Goal: Task Accomplishment & Management: Complete application form

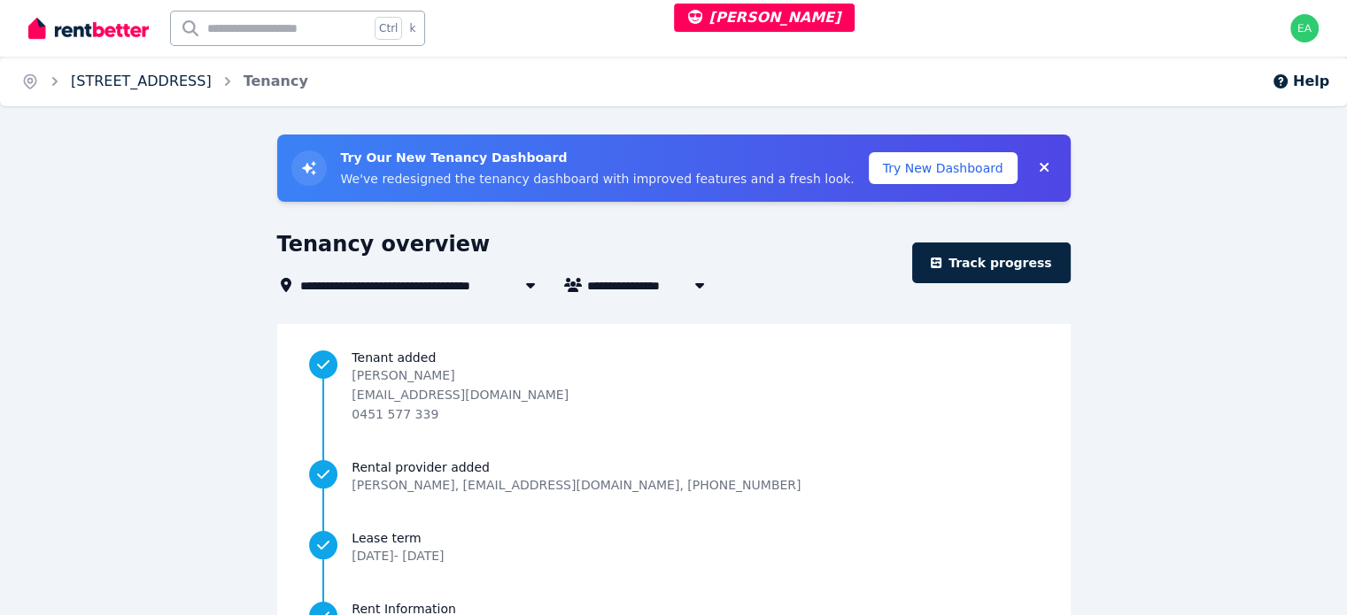
click at [190, 82] on link "[STREET_ADDRESS]" at bounding box center [141, 81] width 141 height 17
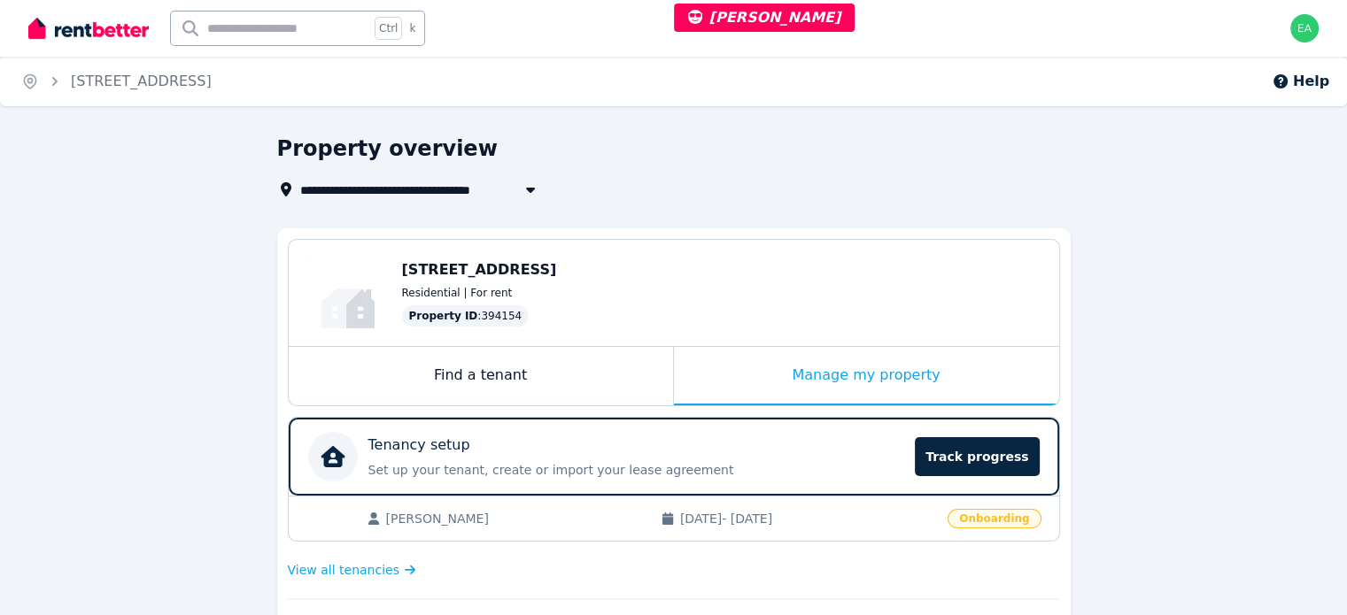
scroll to position [89, 0]
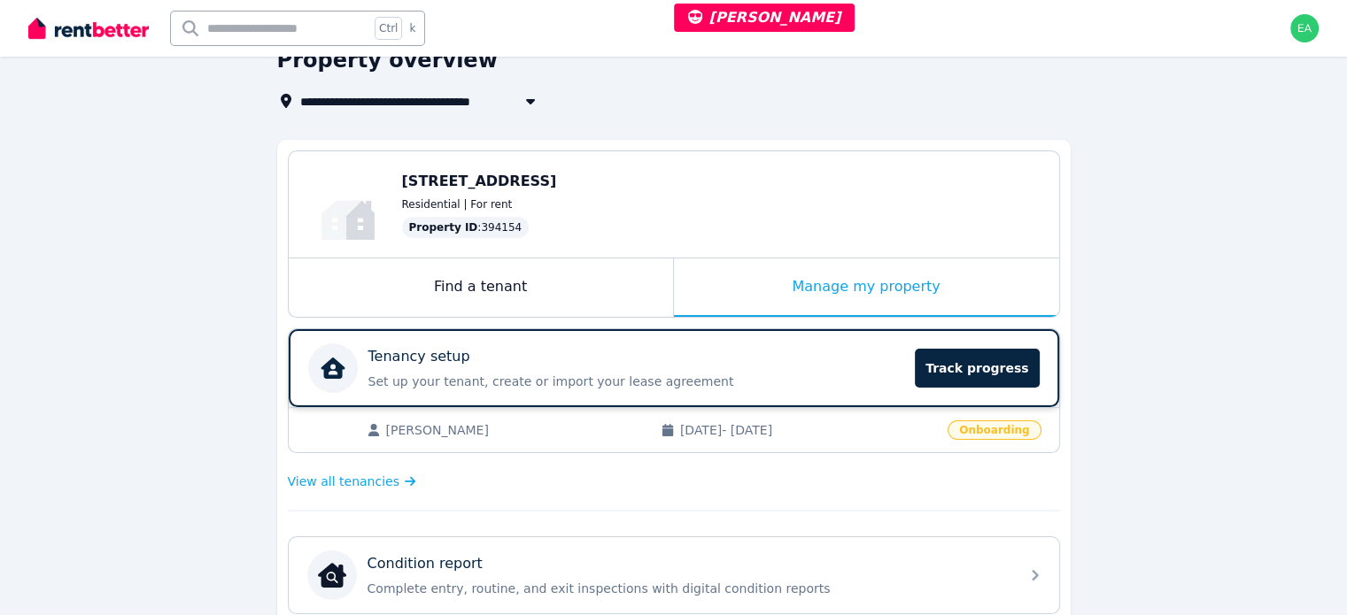
click at [827, 357] on div "Tenancy setup" at bounding box center [636, 356] width 537 height 21
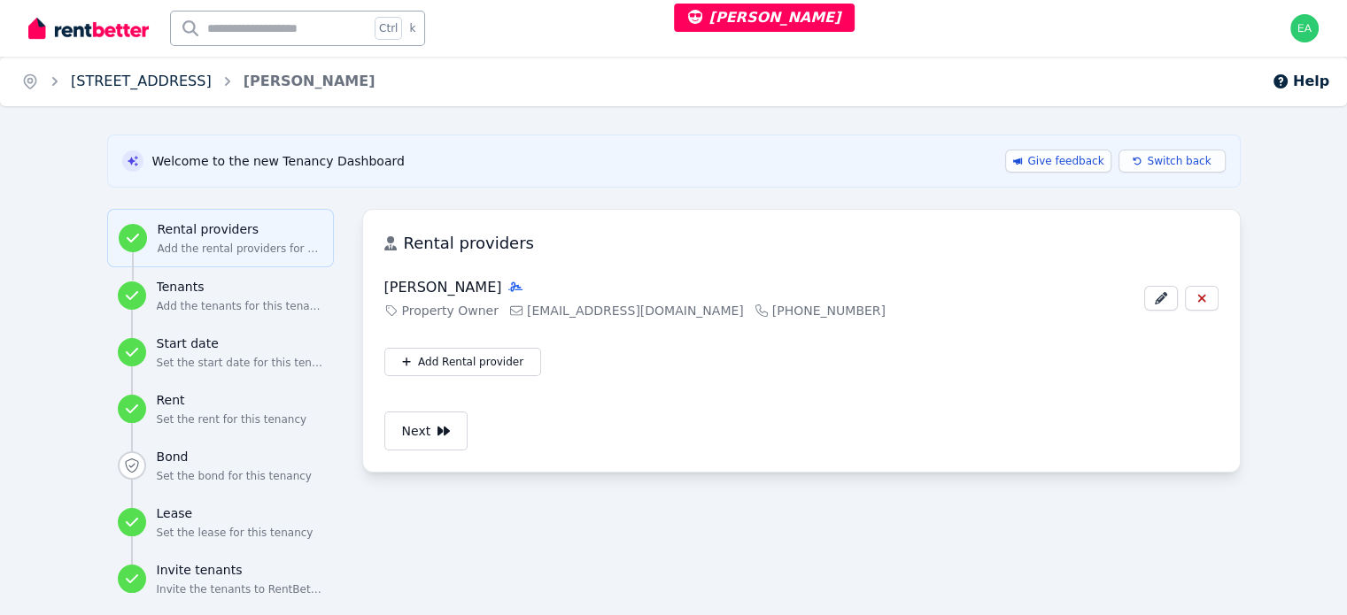
click at [137, 81] on link "[STREET_ADDRESS]" at bounding box center [141, 81] width 141 height 17
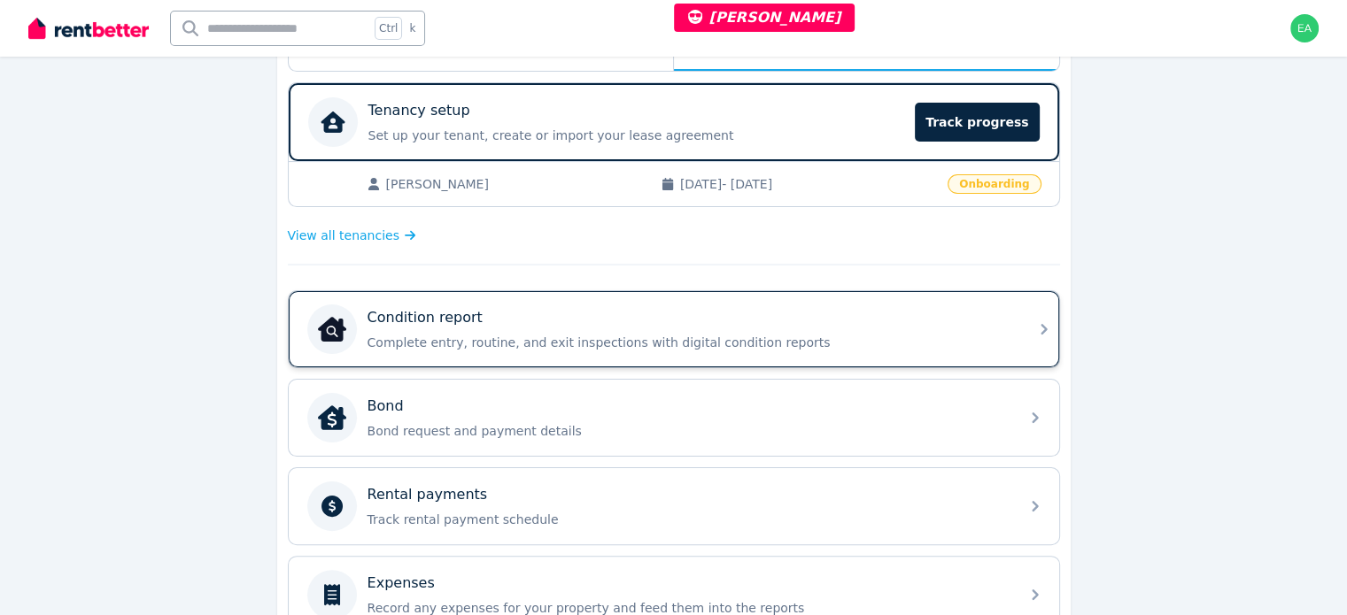
scroll to position [246, 0]
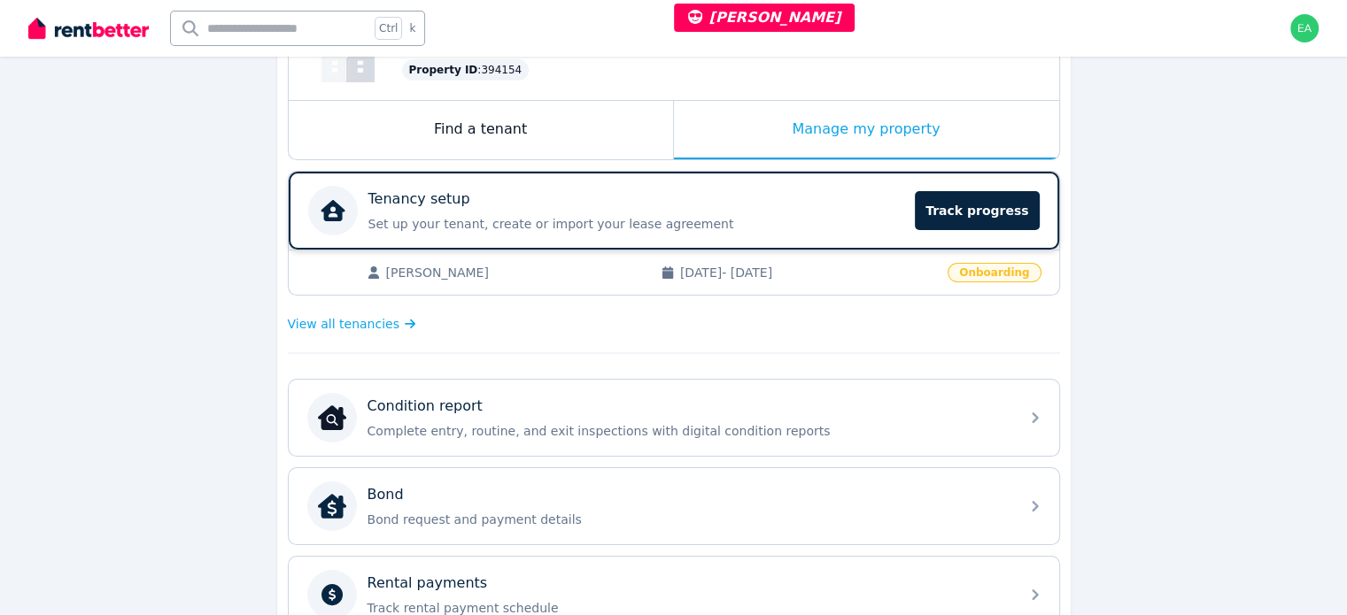
click at [771, 212] on div "Tenancy setup Set up your tenant, create or import your lease agreement Track p…" at bounding box center [636, 211] width 537 height 44
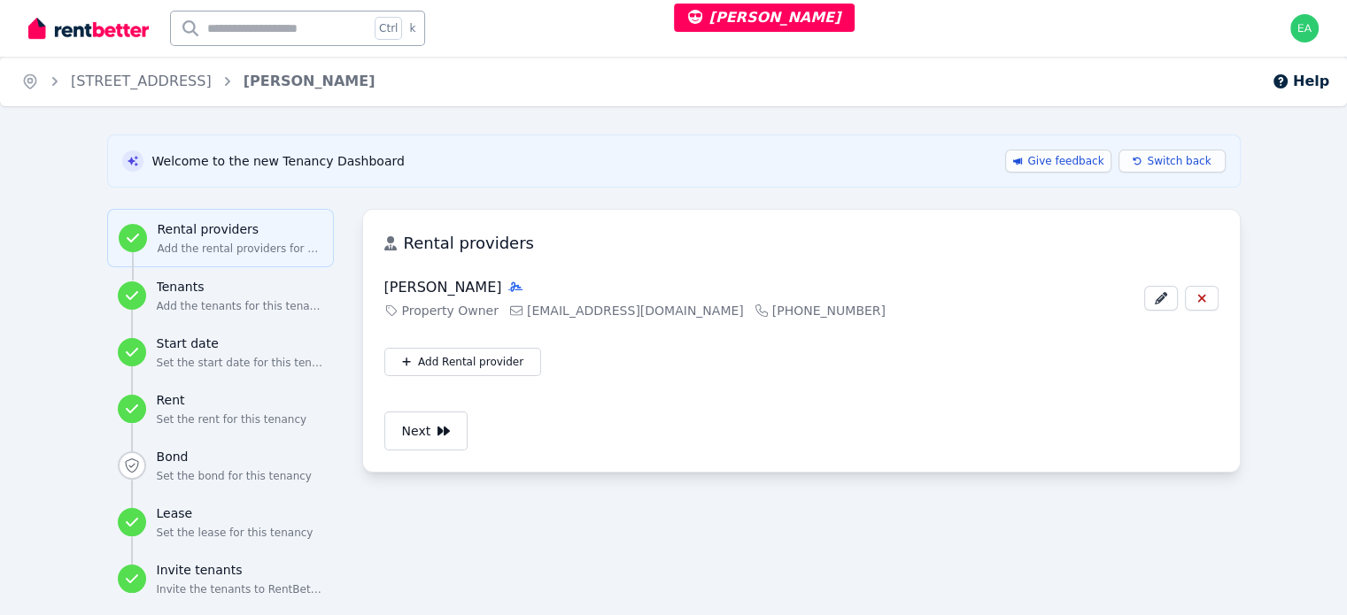
scroll to position [118, 0]
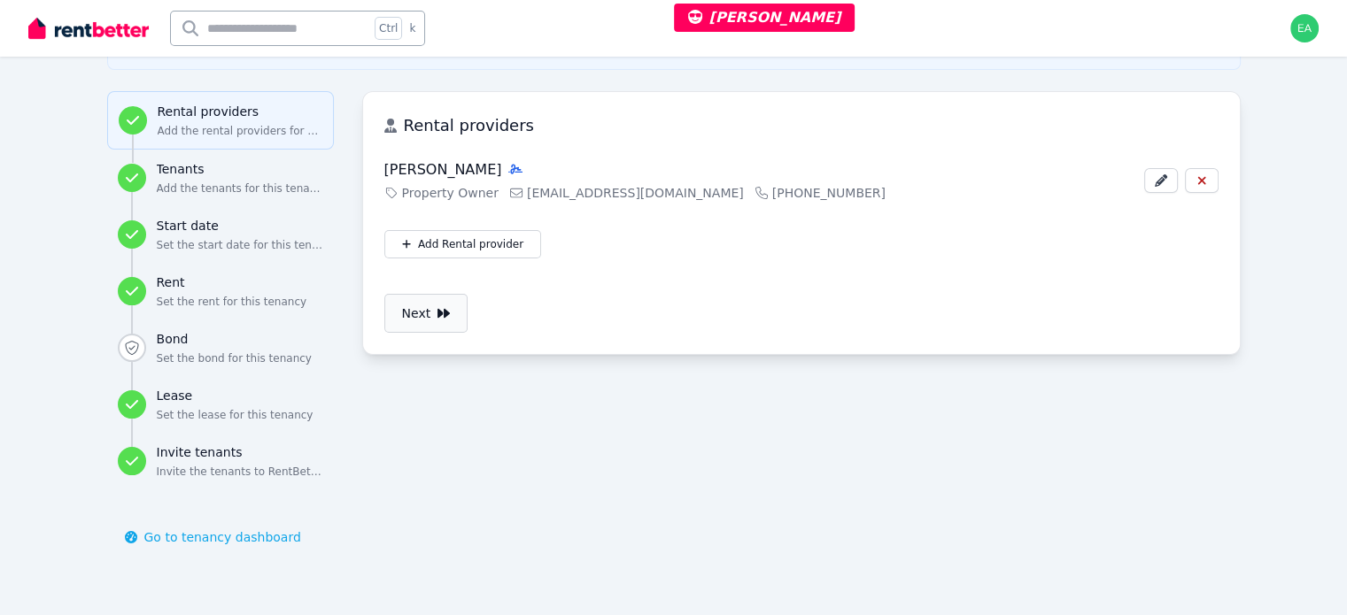
click at [384, 325] on button "Next" at bounding box center [426, 313] width 84 height 39
